Goal: Check status: Check status

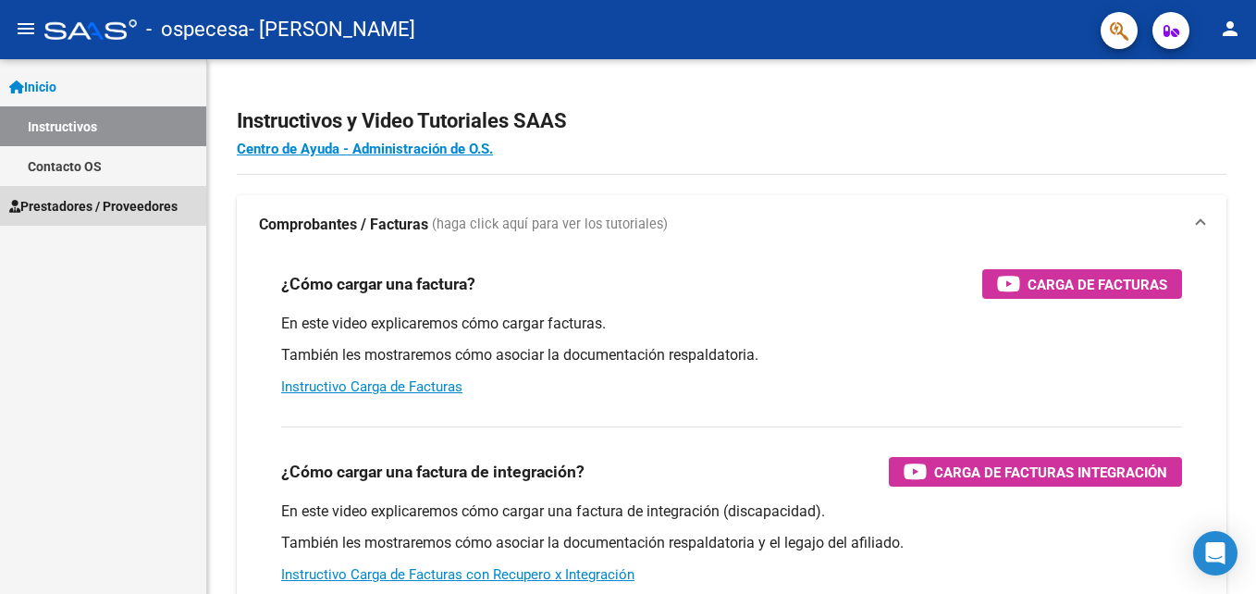
click at [76, 197] on span "Prestadores / Proveedores" at bounding box center [93, 206] width 168 height 20
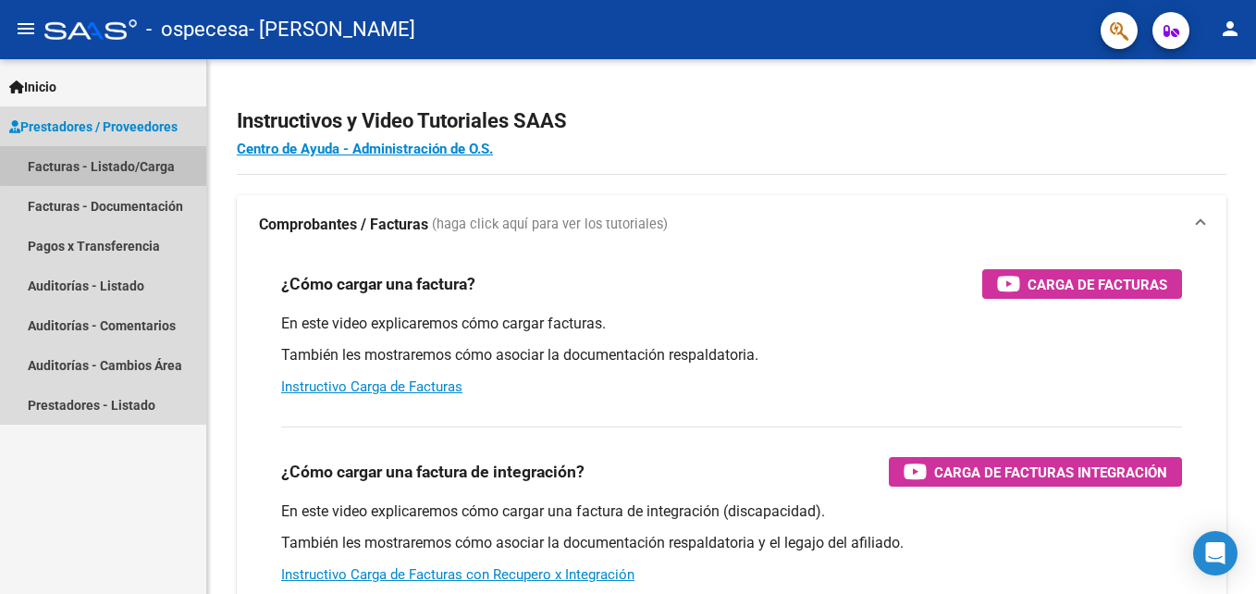
click at [118, 164] on link "Facturas - Listado/Carga" at bounding box center [103, 166] width 206 height 40
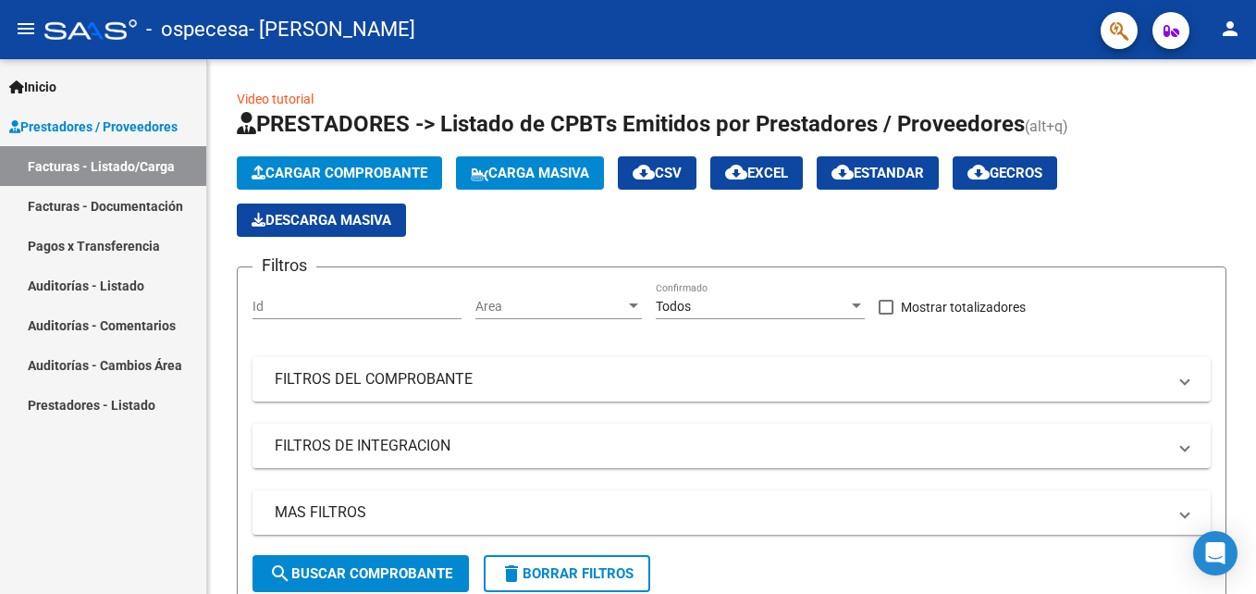
click at [112, 238] on link "Pagos x Transferencia" at bounding box center [103, 246] width 206 height 40
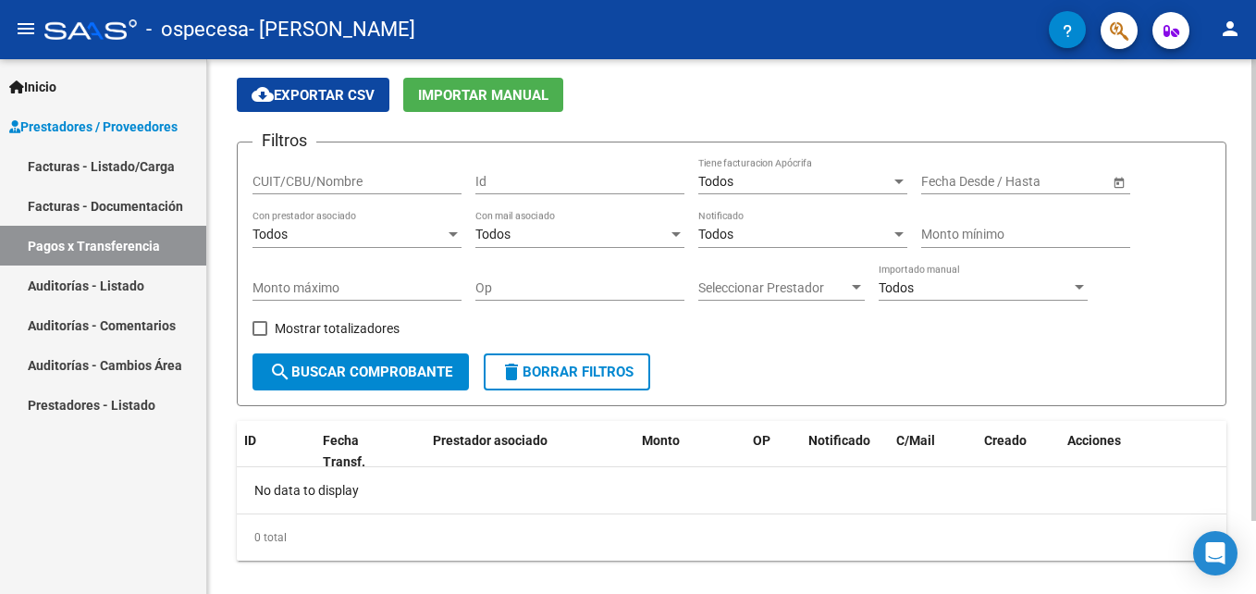
scroll to position [84, 0]
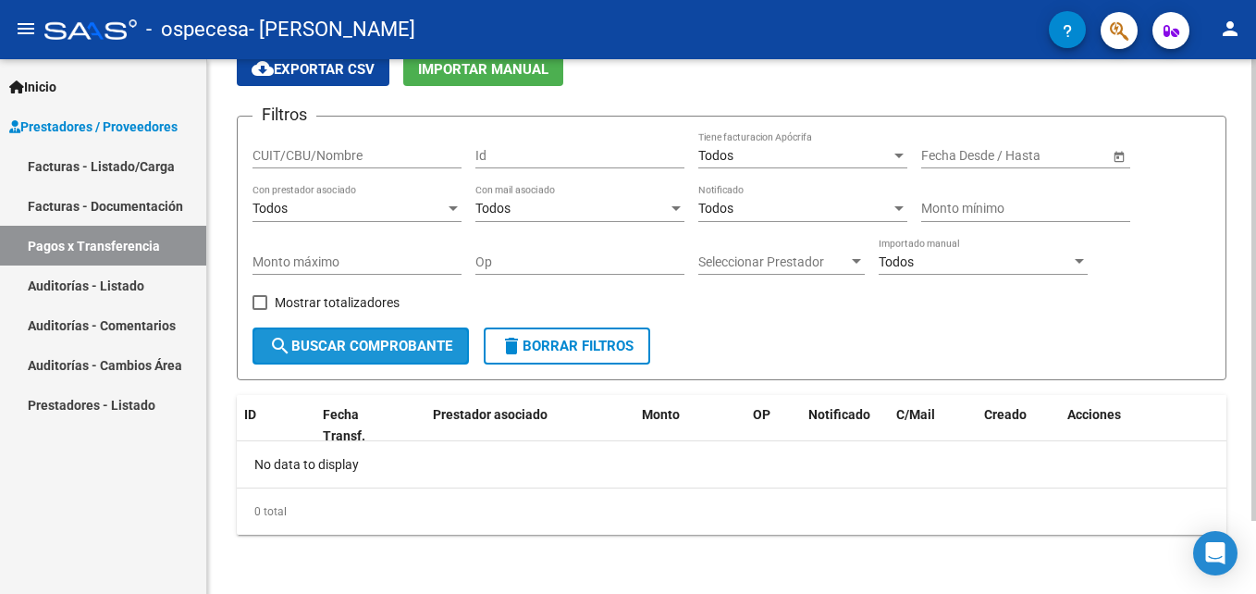
click at [366, 358] on button "search Buscar Comprobante" at bounding box center [361, 346] width 216 height 37
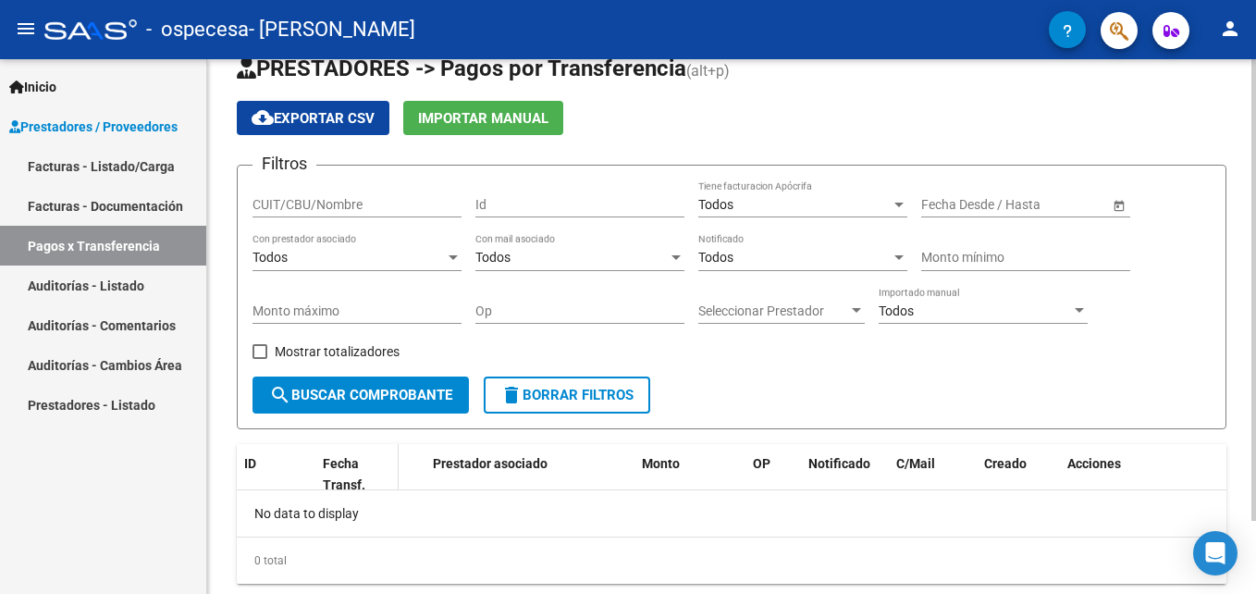
scroll to position [0, 0]
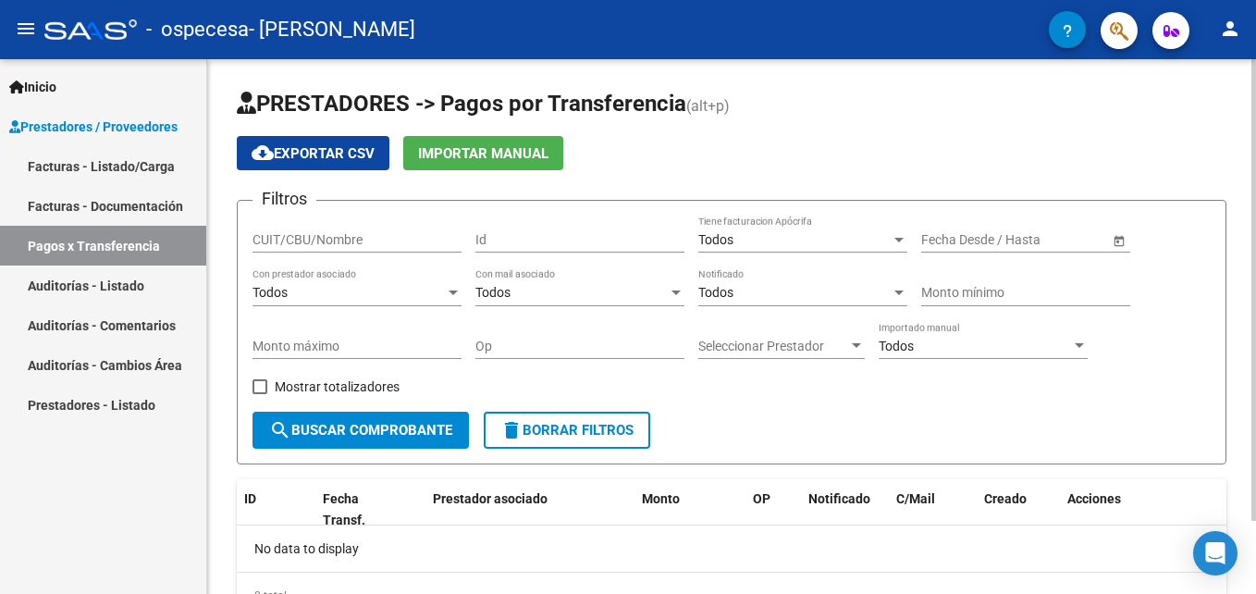
click at [303, 242] on input "CUIT/CBU/Nombre" at bounding box center [357, 240] width 209 height 16
type input "27252380537"
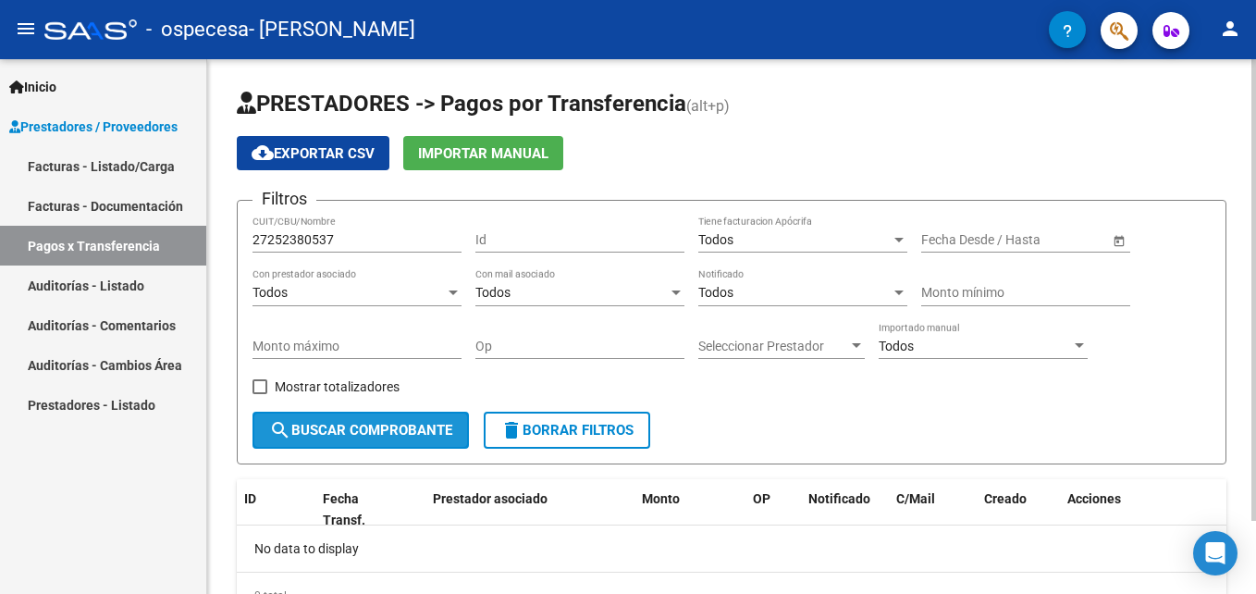
click at [317, 431] on span "search Buscar Comprobante" at bounding box center [360, 430] width 183 height 17
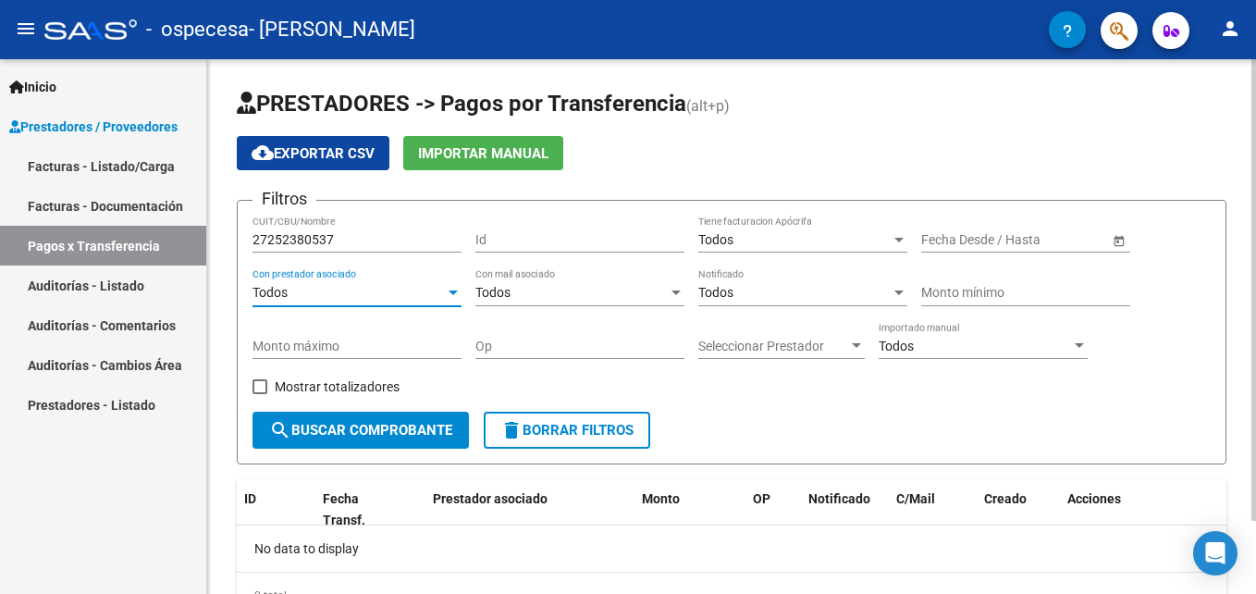
click at [355, 296] on div "Todos" at bounding box center [349, 293] width 192 height 16
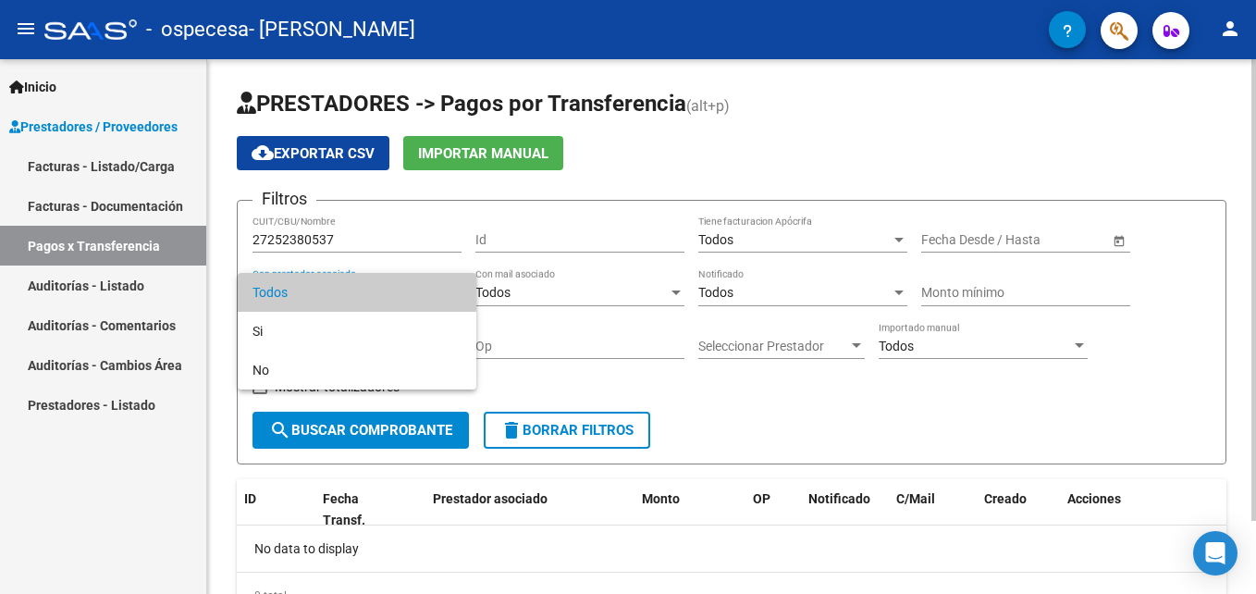
click at [355, 296] on span "Todos" at bounding box center [357, 292] width 209 height 39
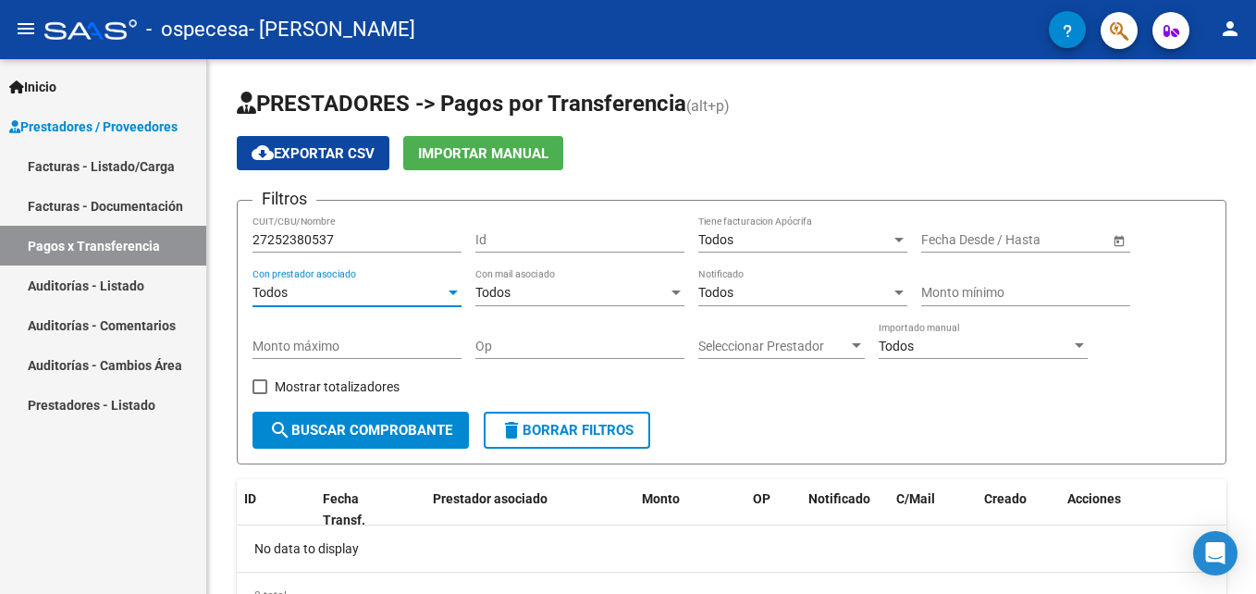
click at [86, 204] on link "Facturas - Documentación" at bounding box center [103, 206] width 206 height 40
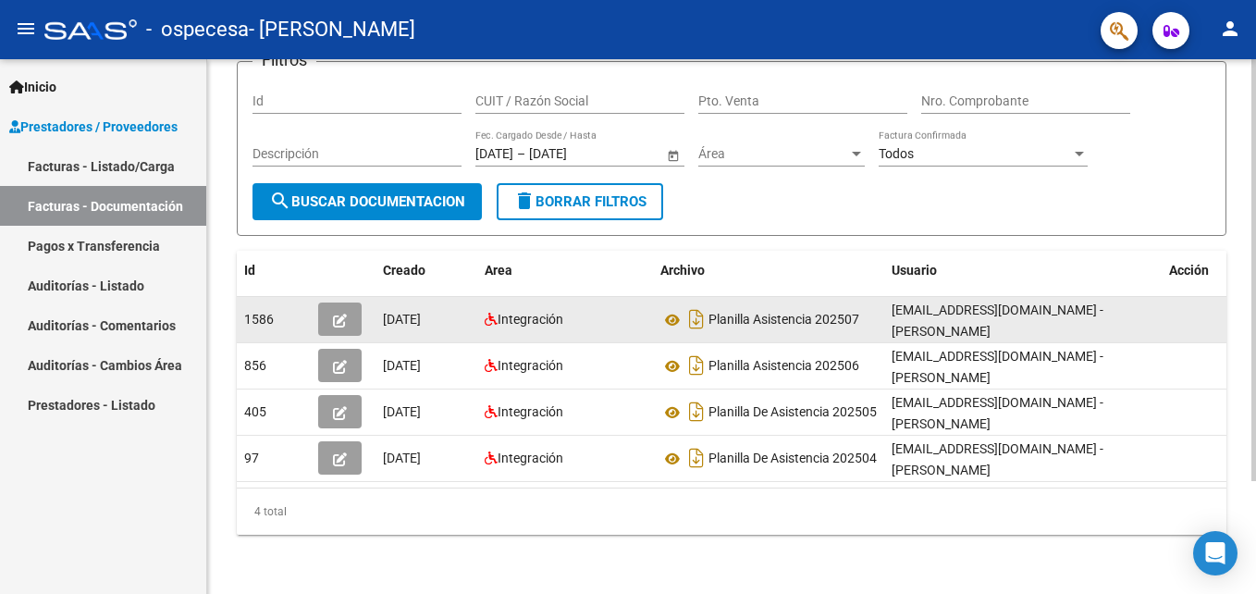
click at [346, 314] on icon "button" at bounding box center [340, 321] width 14 height 14
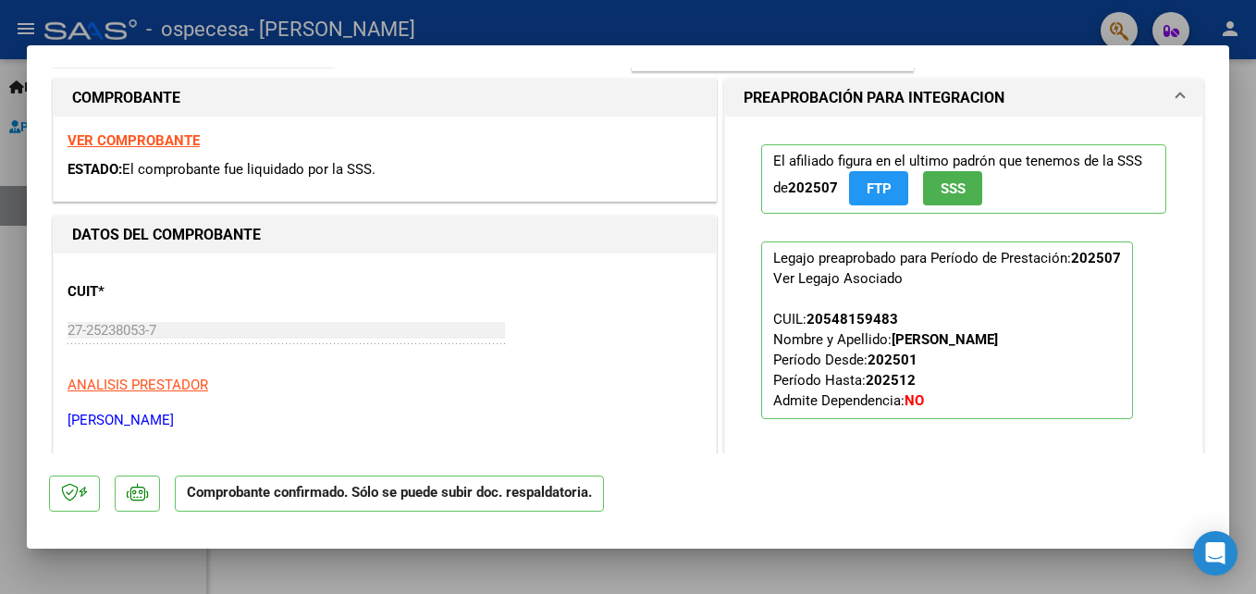
scroll to position [278, 0]
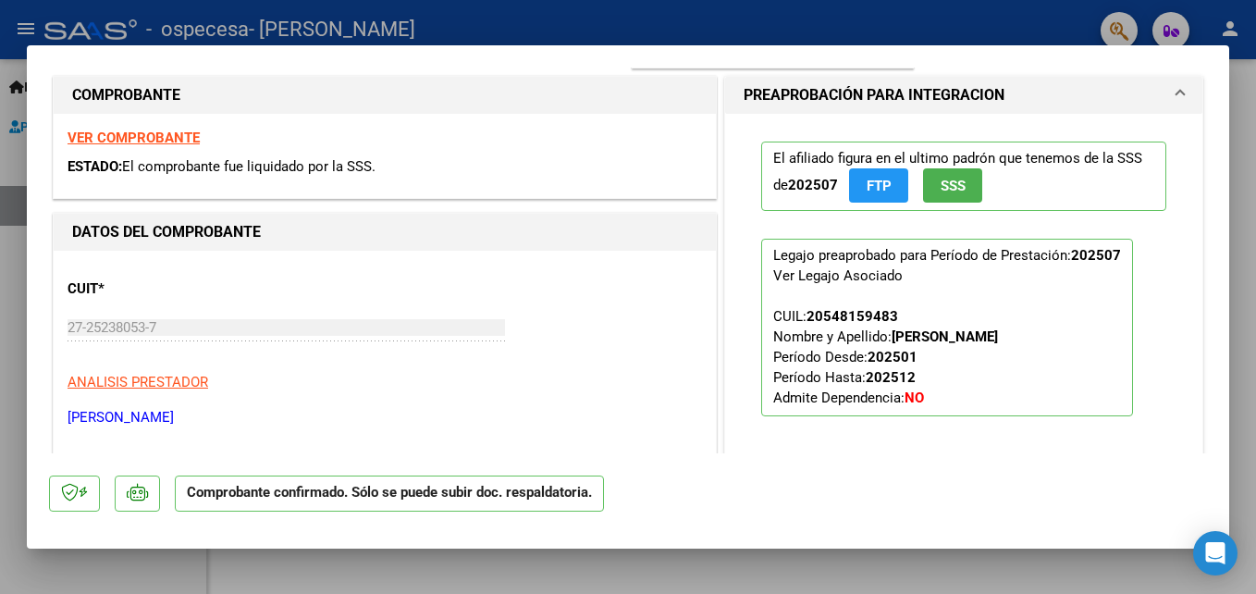
click at [133, 137] on strong "VER COMPROBANTE" at bounding box center [134, 138] width 132 height 17
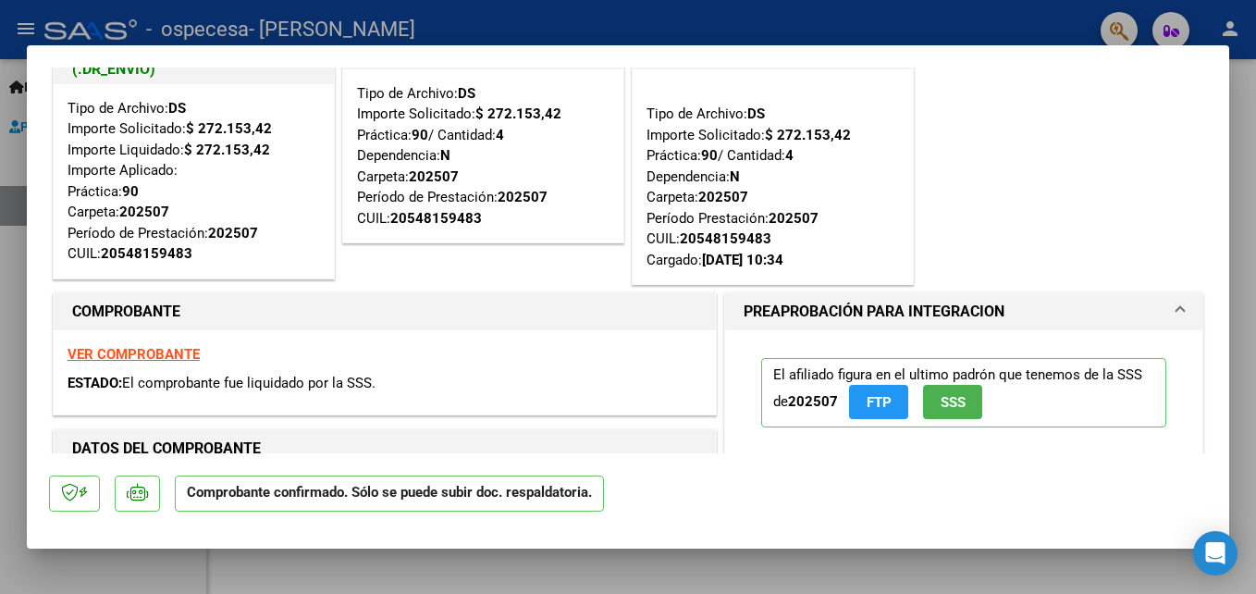
scroll to position [93, 0]
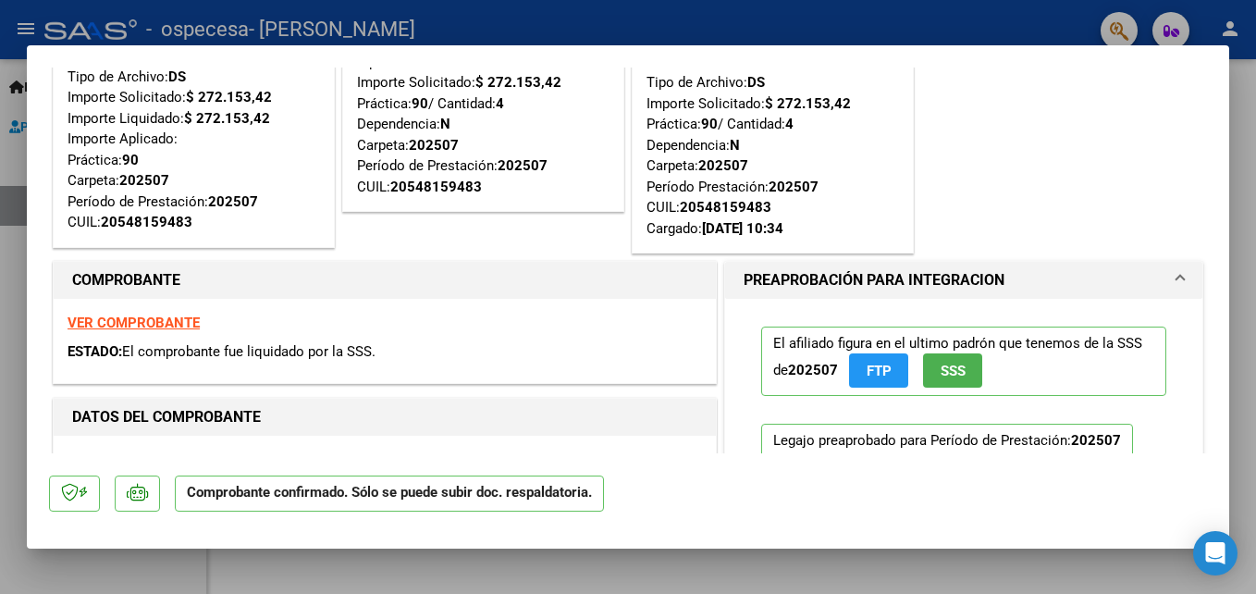
click at [947, 28] on div at bounding box center [628, 297] width 1256 height 594
type input "$ 0,00"
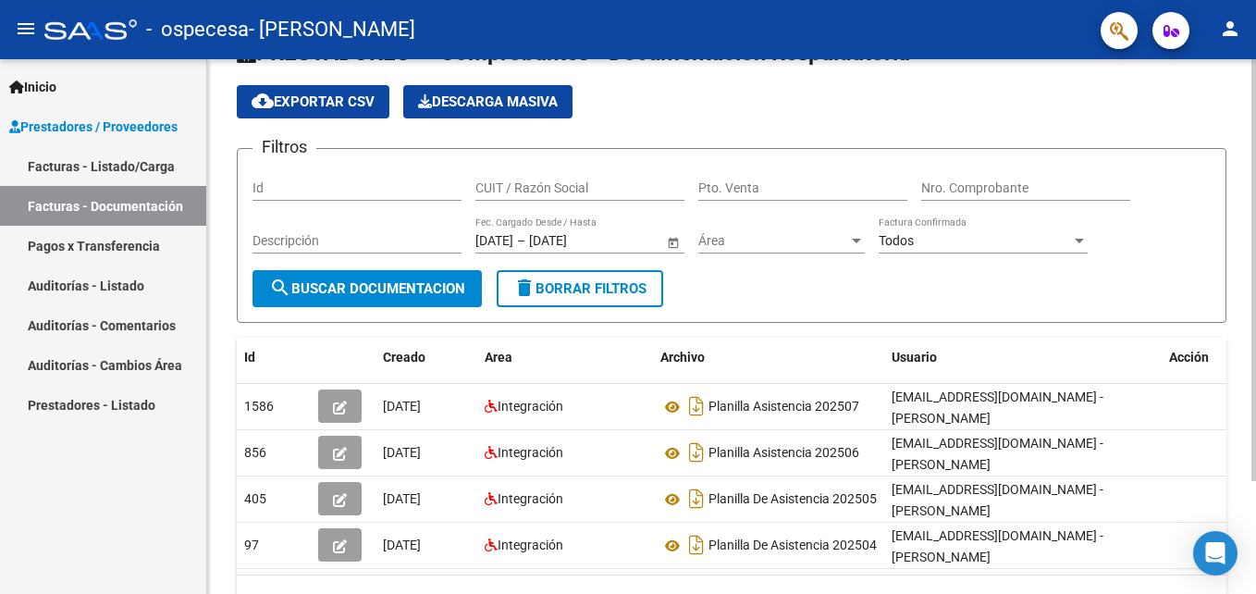
scroll to position [0, 0]
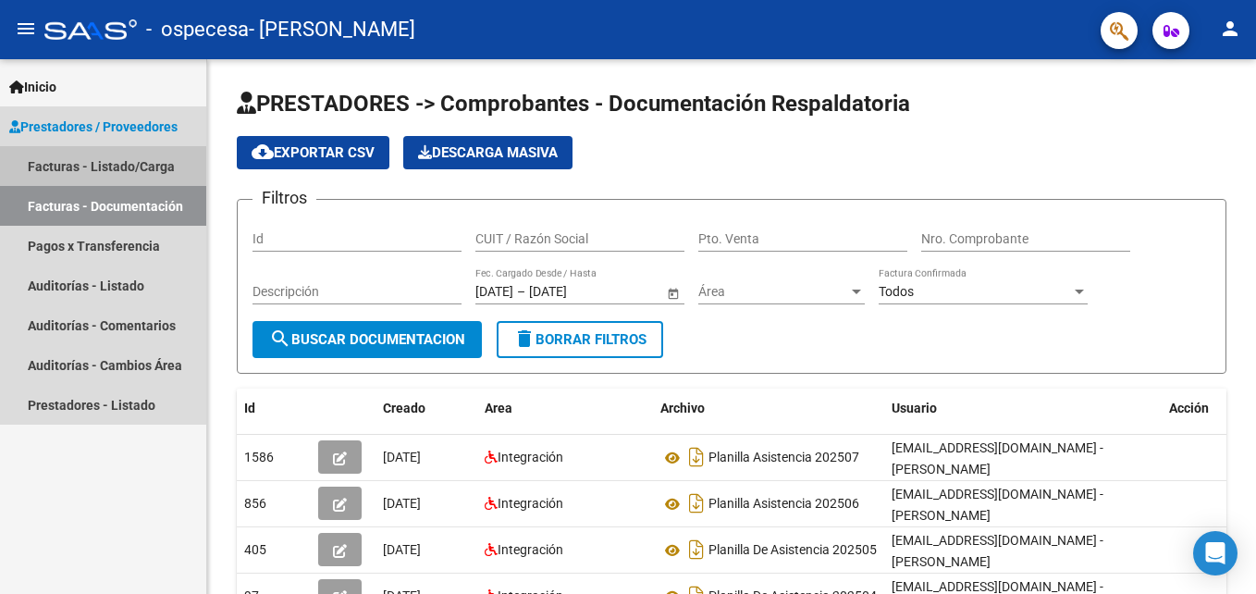
click at [80, 165] on link "Facturas - Listado/Carga" at bounding box center [103, 166] width 206 height 40
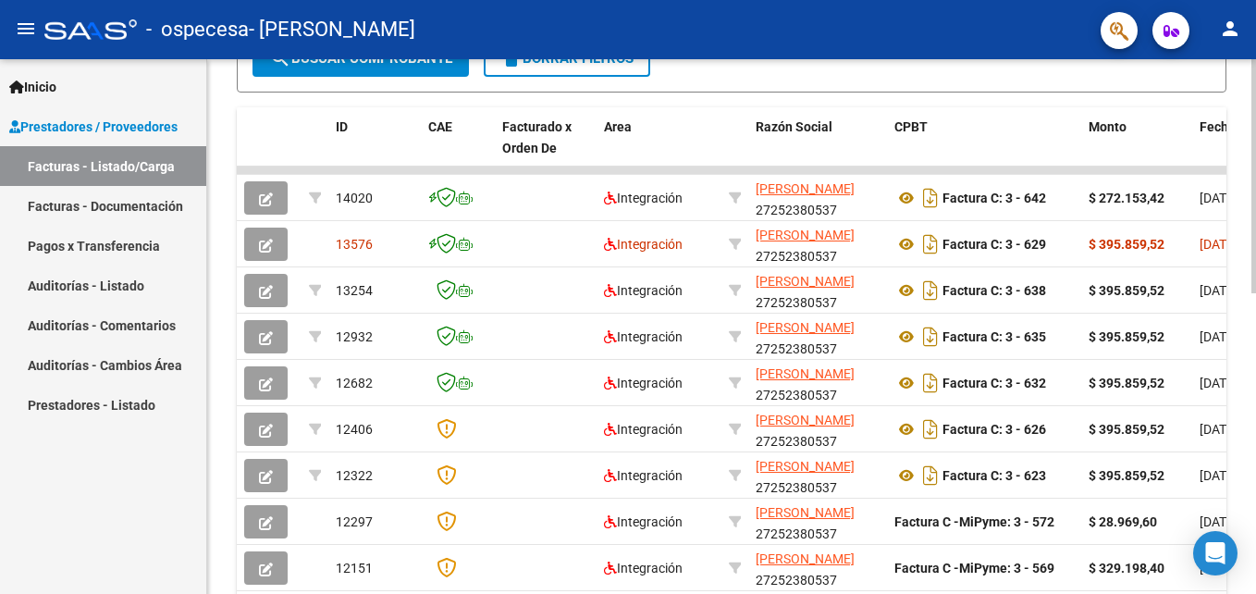
scroll to position [555, 0]
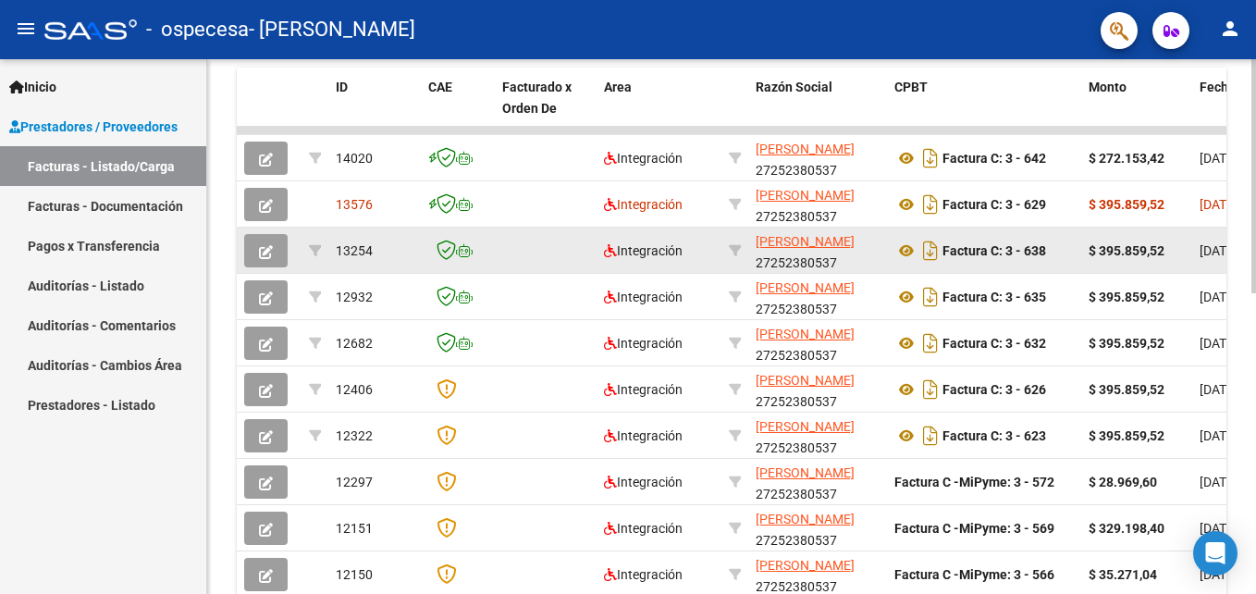
click at [266, 243] on span "button" at bounding box center [266, 250] width 14 height 17
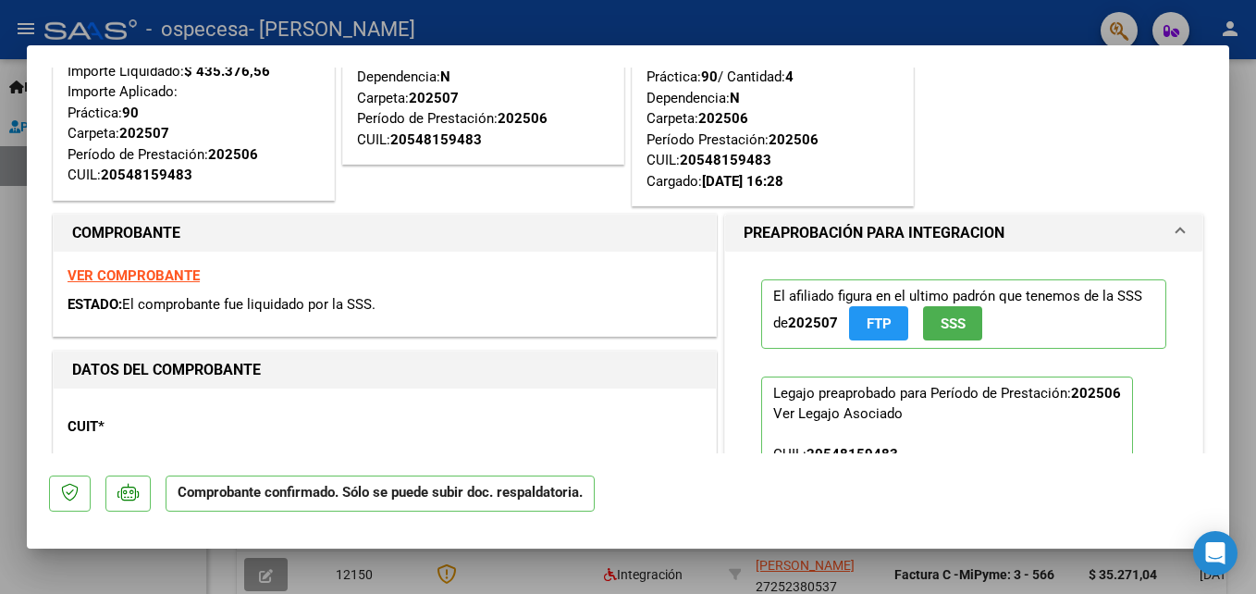
scroll to position [93, 0]
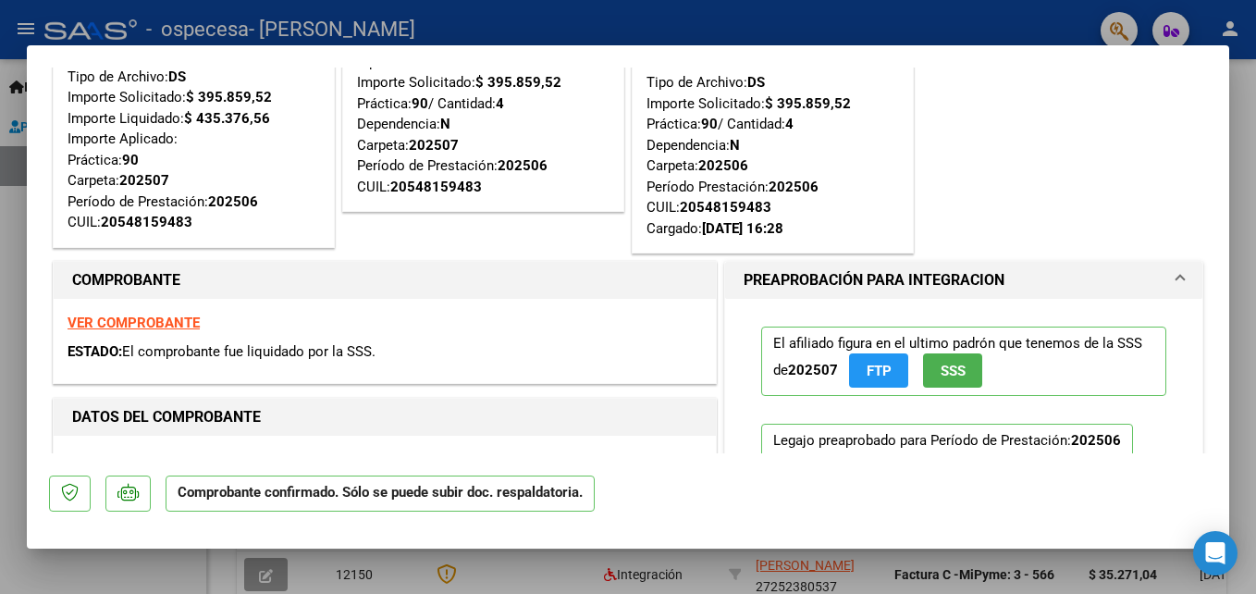
click at [117, 321] on strong "VER COMPROBANTE" at bounding box center [134, 323] width 132 height 17
click at [909, 14] on div at bounding box center [628, 297] width 1256 height 594
type input "$ 0,00"
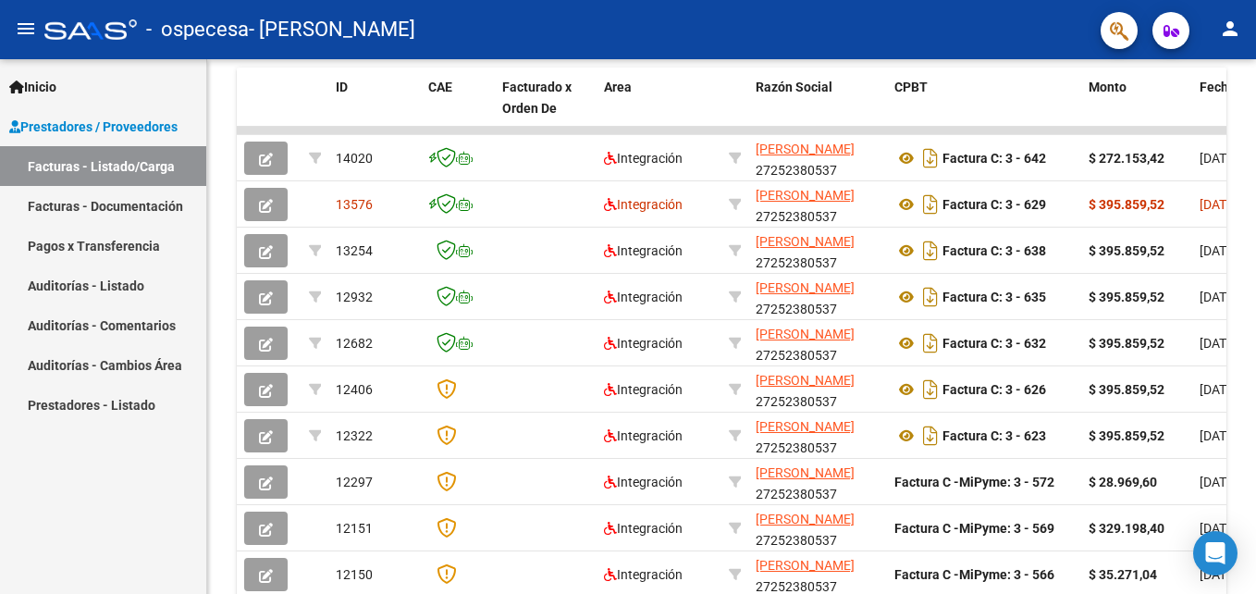
scroll to position [555, 0]
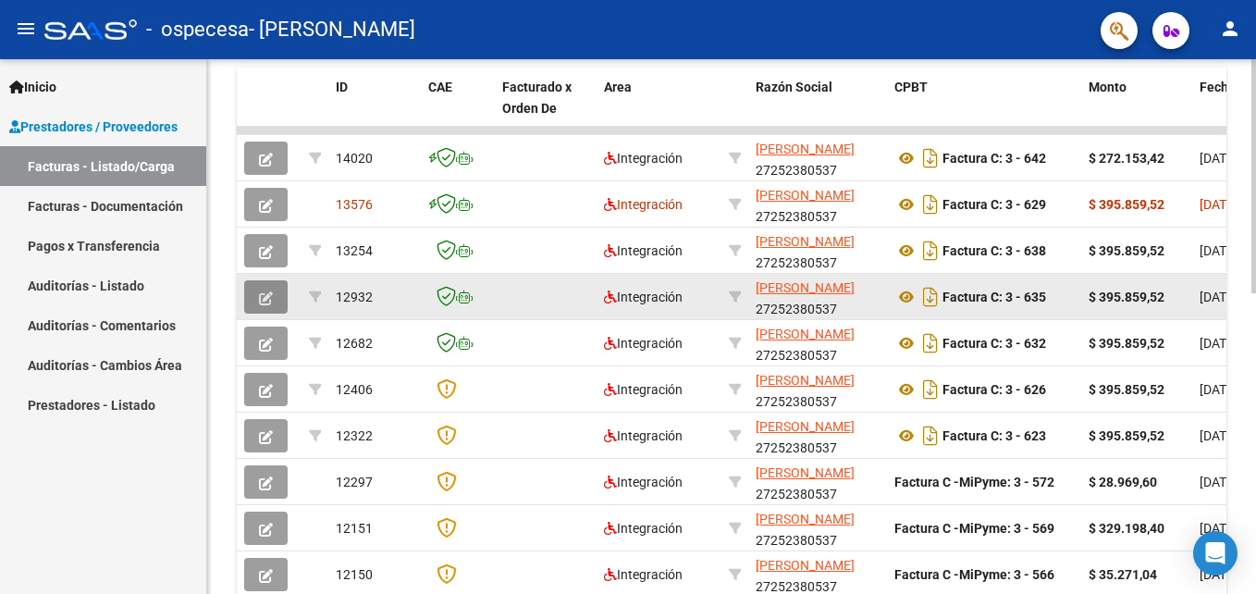
click at [275, 291] on button "button" at bounding box center [265, 296] width 43 height 33
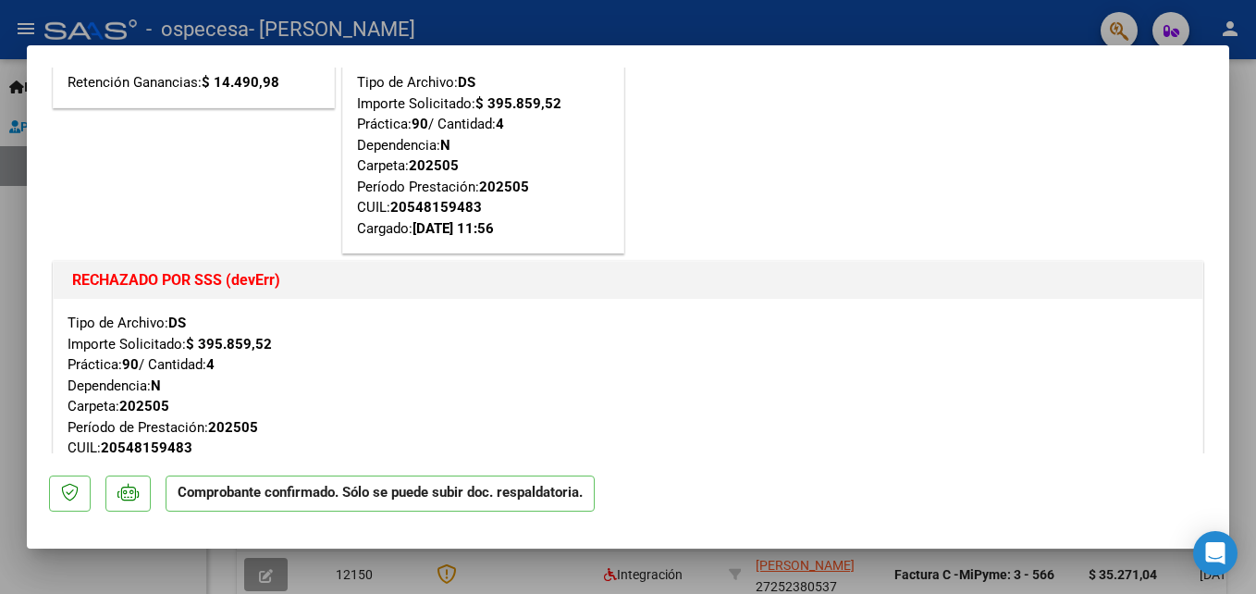
scroll to position [185, 0]
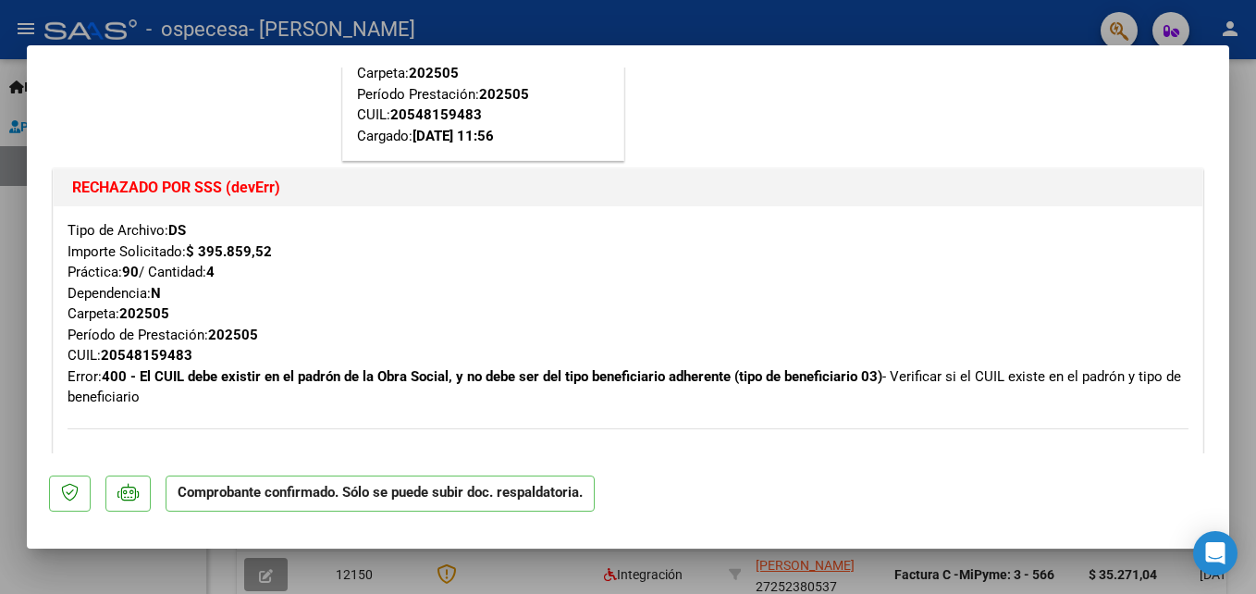
click at [209, 2] on div at bounding box center [628, 297] width 1256 height 594
type input "$ 0,00"
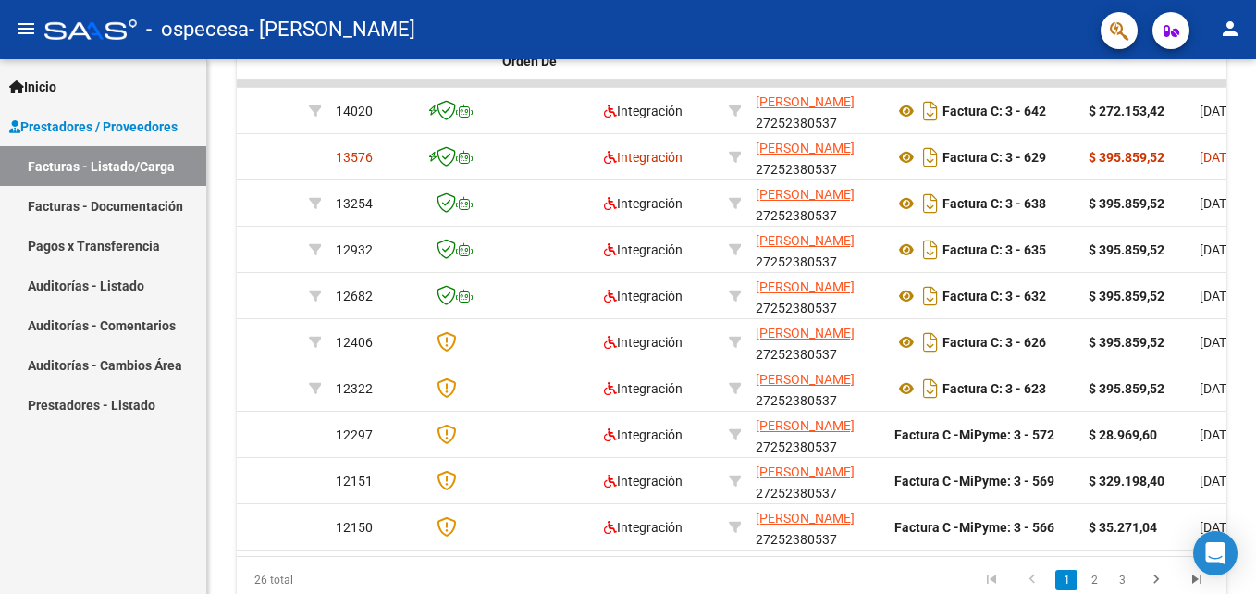
scroll to position [555, 0]
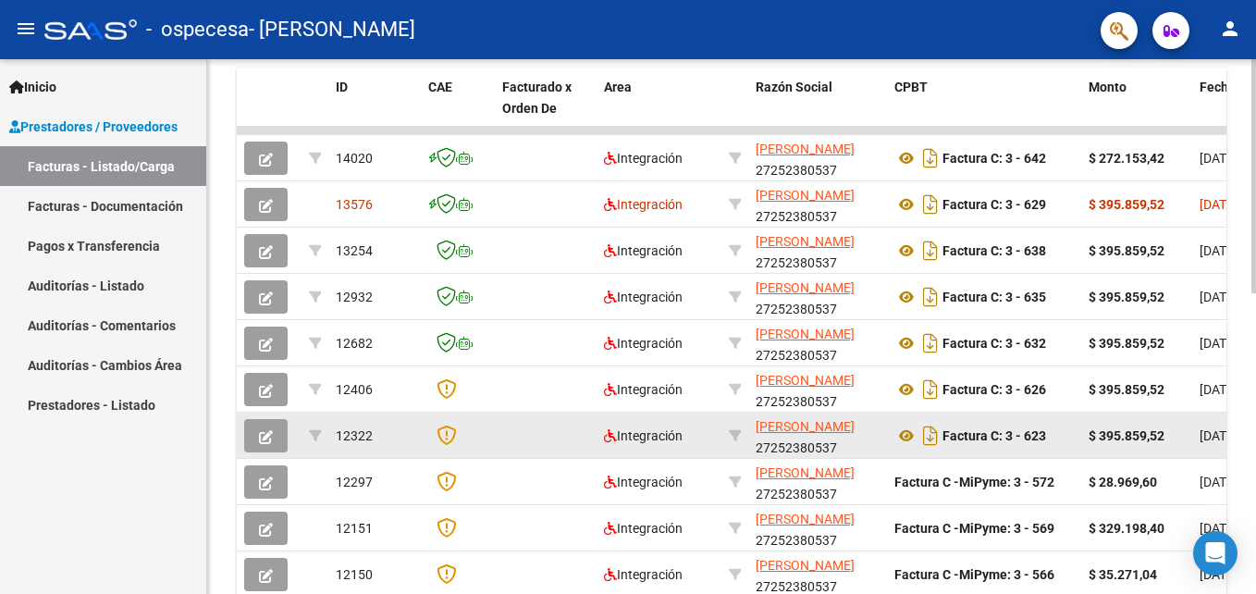
click at [263, 433] on icon "button" at bounding box center [266, 437] width 14 height 14
